Goal: Information Seeking & Learning: Learn about a topic

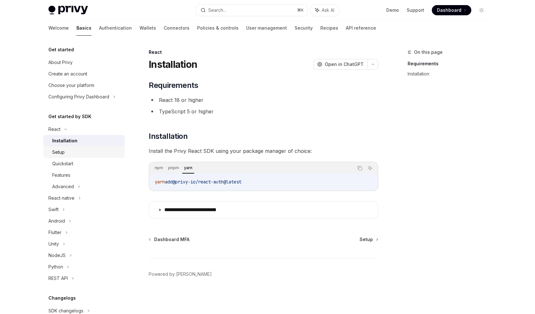
click at [93, 152] on div "Setup" at bounding box center [86, 152] width 69 height 8
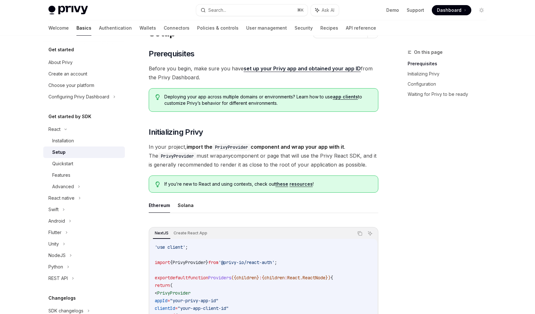
scroll to position [30, 0]
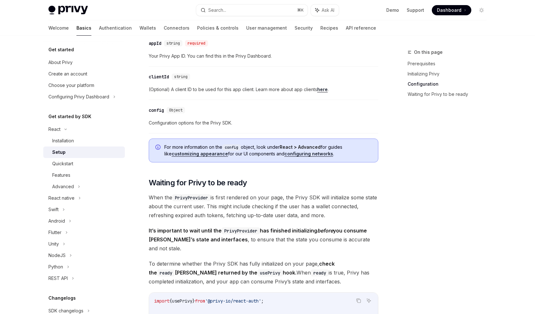
scroll to position [480, 0]
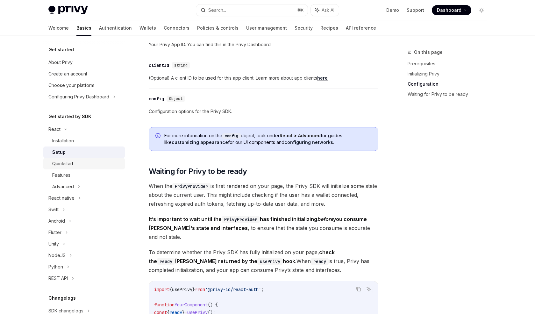
click at [84, 160] on link "Quickstart" at bounding box center [84, 163] width 82 height 11
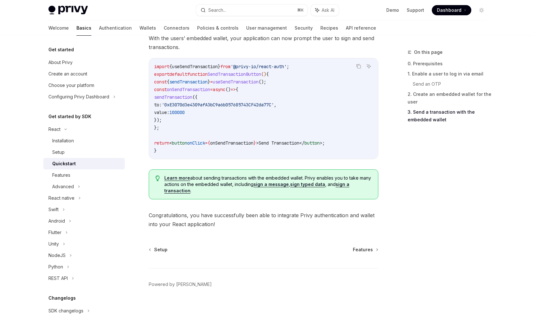
scroll to position [609, 0]
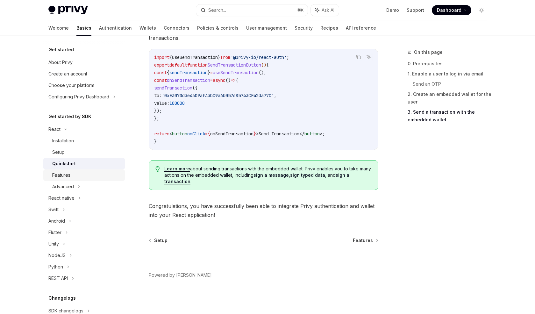
click at [83, 172] on div "Features" at bounding box center [86, 175] width 69 height 8
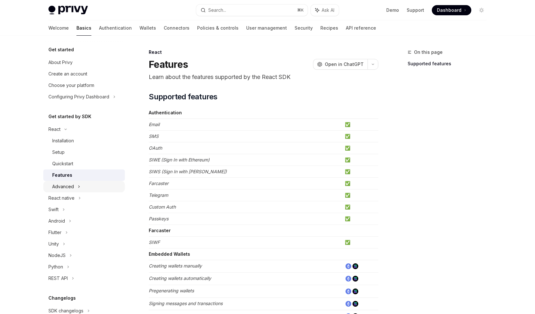
click at [82, 189] on div "Advanced" at bounding box center [84, 186] width 82 height 11
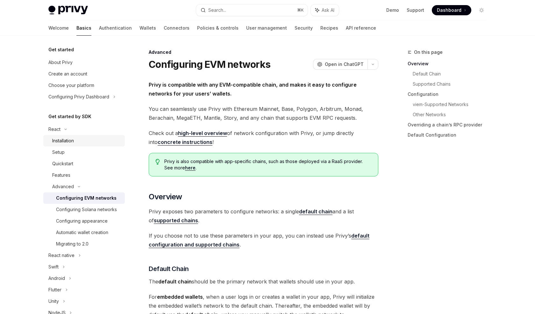
click at [81, 139] on div "Installation" at bounding box center [86, 141] width 69 height 8
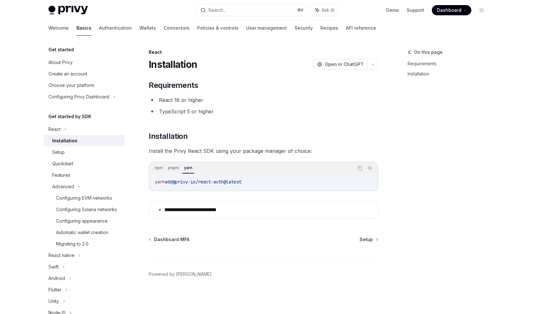
type textarea "*"
